Goal: Task Accomplishment & Management: Manage account settings

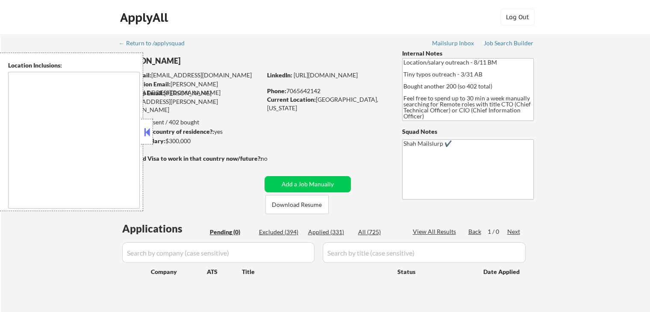
click at [642, 168] on div "← Return to /applysquad Mailslurp Inbox Job Search Builder [PERSON_NAME] User E…" at bounding box center [325, 176] width 649 height 285
click at [637, 183] on div "← Return to /applysquad Mailslurp Inbox Job Search Builder [PERSON_NAME] User E…" at bounding box center [325, 176] width 649 height 285
click at [147, 127] on button at bounding box center [146, 132] width 9 height 13
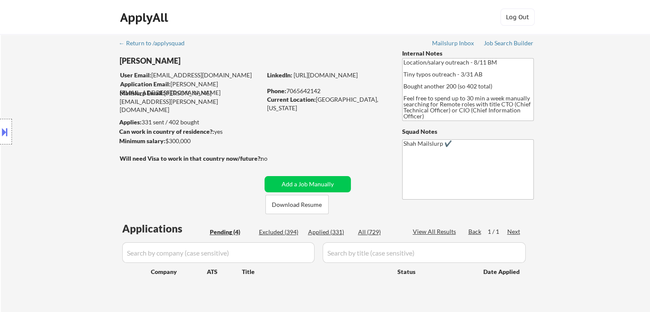
select select ""pending""
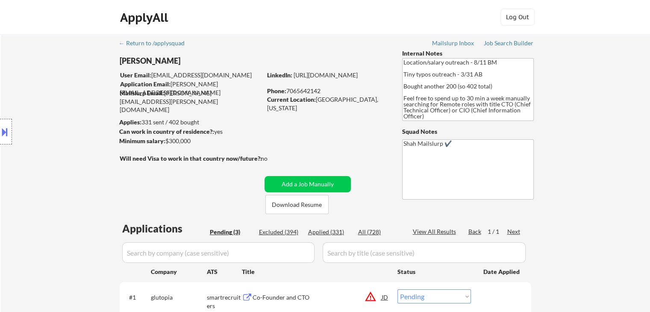
select select ""PLACEHOLDER_1427118222253""
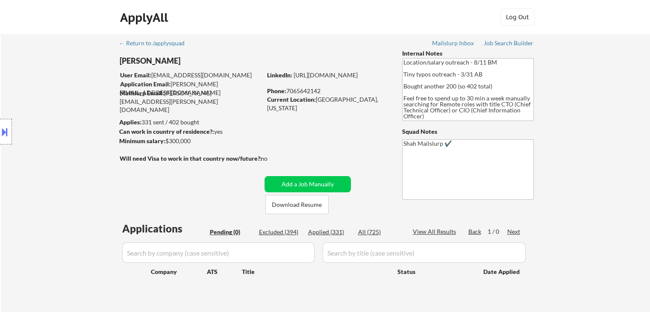
click at [58, 116] on div "Location Inclusions:" at bounding box center [76, 132] width 153 height 158
click at [72, 109] on div "Location Inclusions:" at bounding box center [76, 132] width 153 height 158
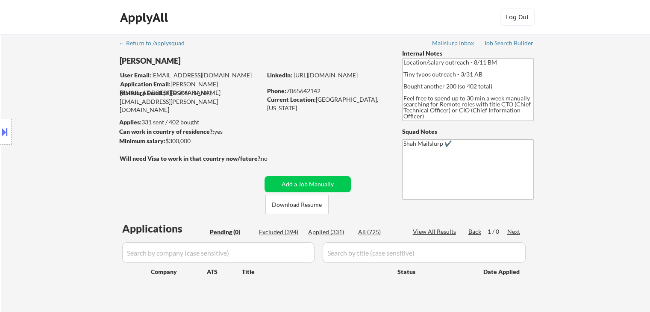
click at [72, 109] on div "Location Inclusions:" at bounding box center [76, 132] width 153 height 158
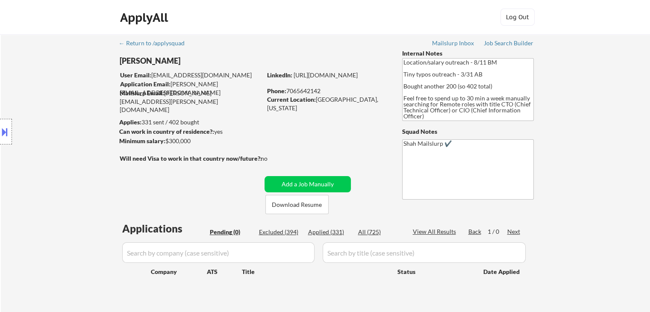
click at [72, 109] on div "Location Inclusions:" at bounding box center [76, 132] width 153 height 158
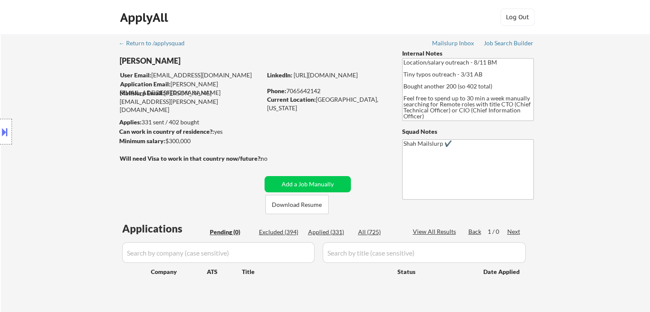
click at [72, 109] on div "Location Inclusions:" at bounding box center [76, 132] width 153 height 158
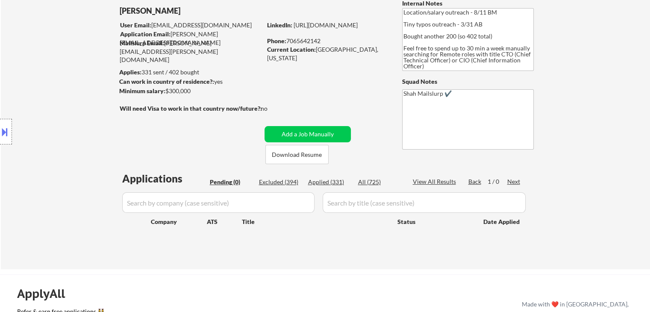
scroll to position [51, 0]
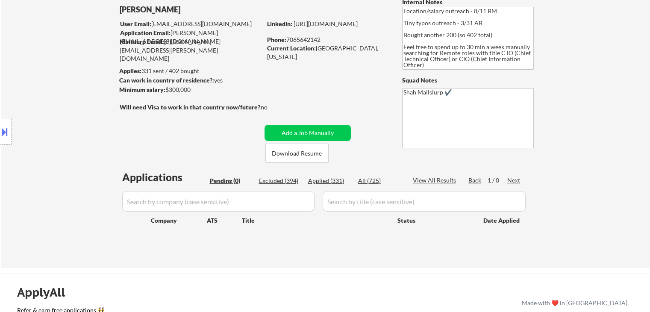
click at [58, 116] on div "Location Inclusions:" at bounding box center [76, 132] width 153 height 158
click at [37, 179] on div "Location Inclusions:" at bounding box center [76, 132] width 153 height 158
click at [24, 131] on div "Location Inclusions:" at bounding box center [76, 132] width 153 height 158
